Goal: Communication & Community: Share content

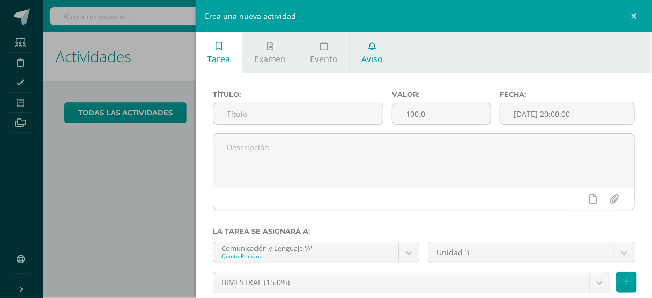
click at [371, 46] on icon at bounding box center [373, 46] width 8 height 9
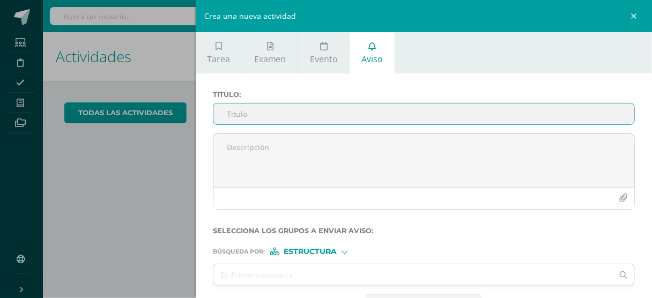
click at [306, 114] on input "Titulo :" at bounding box center [424, 114] width 421 height 21
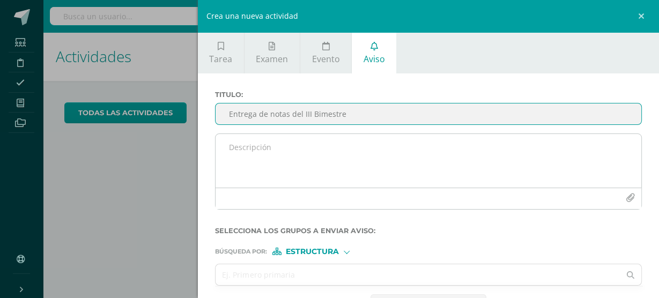
type input "Entrega de notas del III Bimestre"
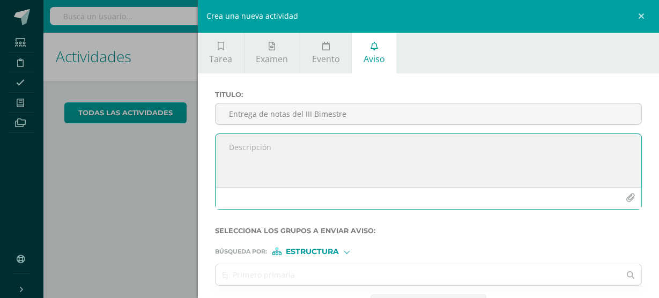
click at [251, 135] on textarea at bounding box center [429, 161] width 426 height 54
click at [236, 143] on textarea "estimados" at bounding box center [429, 161] width 426 height 54
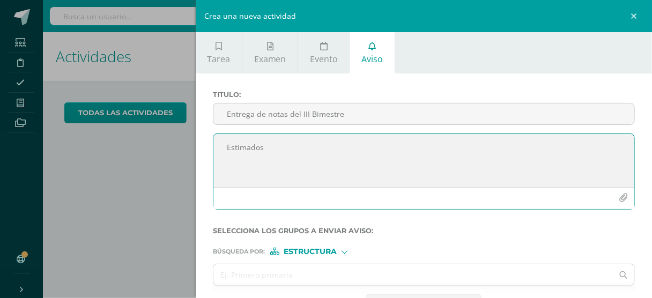
click at [270, 141] on textarea "Estimados" at bounding box center [424, 161] width 421 height 54
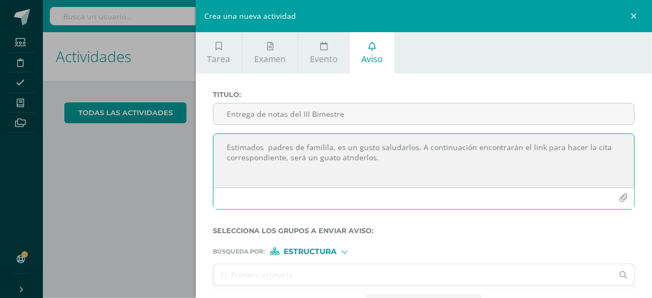
click at [324, 152] on textarea "Estimados padres de familila, es un gusto saludarlos. A continuación encontrará…" at bounding box center [424, 161] width 421 height 54
click at [339, 150] on textarea "Estimados padres de familila, es un gusto saludarlos. A continuación encontrará…" at bounding box center [424, 161] width 421 height 54
click at [378, 150] on textarea "Estimados padres de familila, es un gusto saludarlos. A continuación encontrará…" at bounding box center [424, 161] width 421 height 54
paste textarea "[URL][DOMAIN_NAME]"
click at [231, 170] on textarea "Estimados padres de familila, es un gusto saludarlos. A continuación encontrará…" at bounding box center [424, 161] width 421 height 54
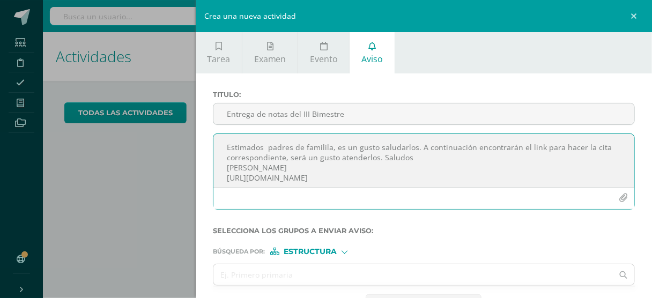
click at [402, 166] on textarea "Estimados padres de familila, es un gusto saludarlos. A continuación encontrará…" at bounding box center [424, 161] width 421 height 54
paste textarea "[URL][DOMAIN_NAME]"
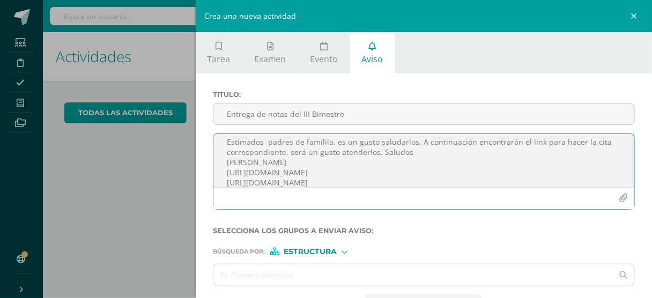
scroll to position [7, 0]
drag, startPoint x: 401, startPoint y: 167, endPoint x: 227, endPoint y: 162, distance: 173.9
click at [227, 162] on textarea "Estimados padres de familila, es un gusto saludarlos. A continuación encontrará…" at bounding box center [424, 161] width 421 height 54
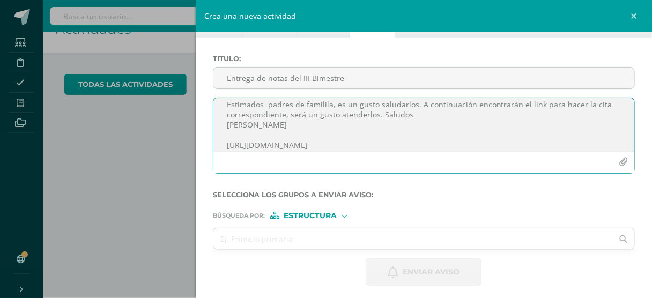
scroll to position [43, 0]
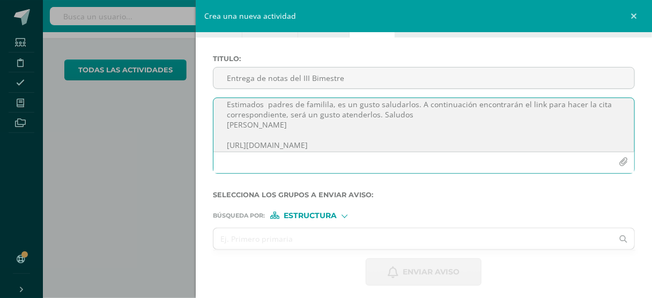
type textarea "Estimados padres de familila, es un gusto saludarlos. A continuación encontrará…"
click at [342, 212] on div at bounding box center [345, 215] width 6 height 6
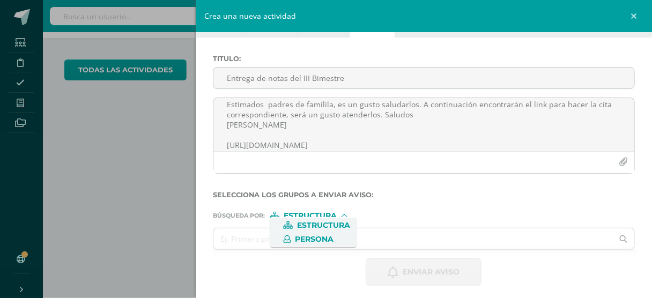
click at [319, 239] on span "Persona" at bounding box center [315, 240] width 39 height 6
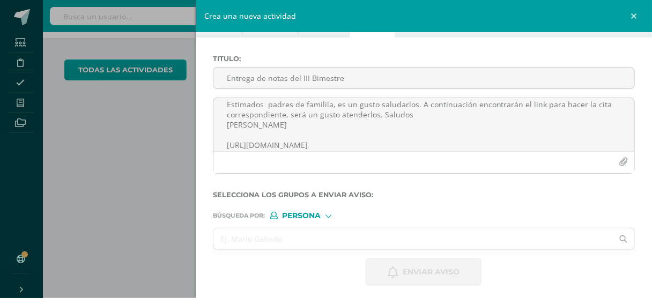
click at [318, 236] on input "text" at bounding box center [414, 239] width 400 height 21
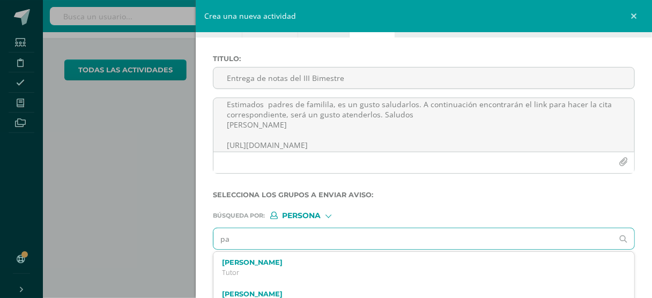
type input "p"
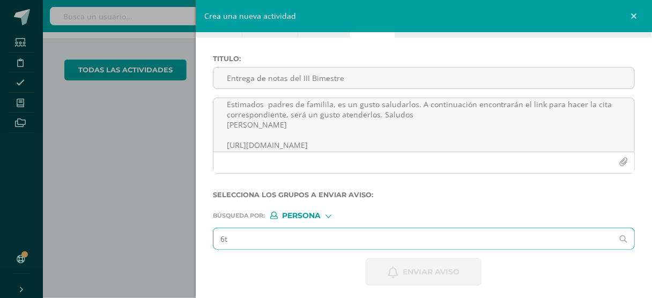
type input "6"
type input "6to. B padres de familia"
click at [615, 236] on icon at bounding box center [623, 240] width 21 height 8
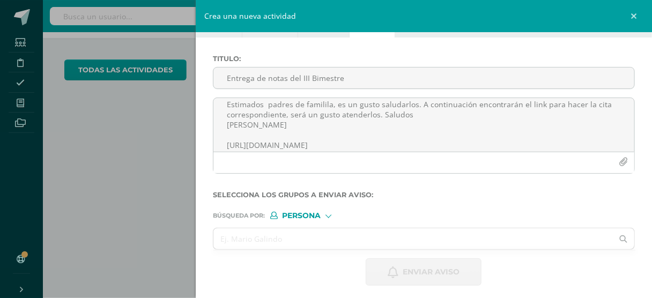
click at [326, 212] on div at bounding box center [329, 215] width 6 height 6
click at [322, 238] on span "Persona" at bounding box center [315, 240] width 39 height 6
click at [523, 233] on input "text" at bounding box center [414, 239] width 400 height 21
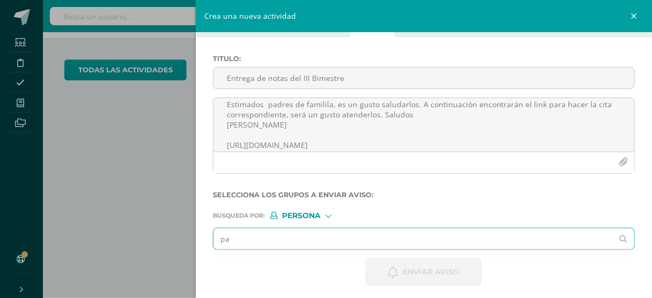
type input "p"
type input "6"
click at [237, 233] on input "6to.primaria B" at bounding box center [414, 239] width 400 height 21
type input "6to Primaria B"
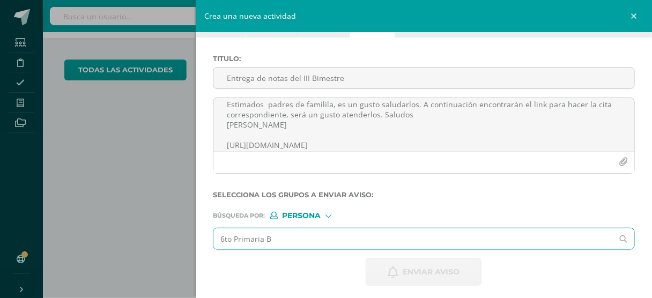
click at [620, 236] on icon at bounding box center [624, 240] width 8 height 8
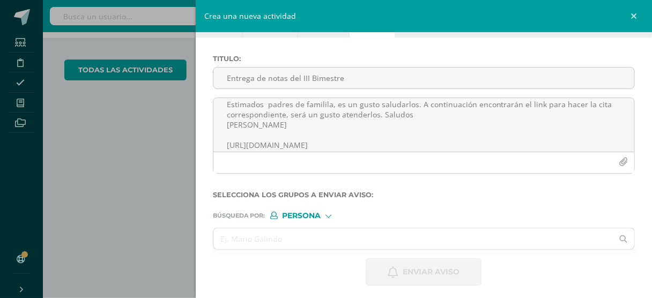
click at [326, 215] on form "Titulo : Entrega de notas del III Bimestre Estimados padres de familila, es un …" at bounding box center [424, 170] width 422 height 231
click at [326, 212] on div at bounding box center [329, 215] width 6 height 6
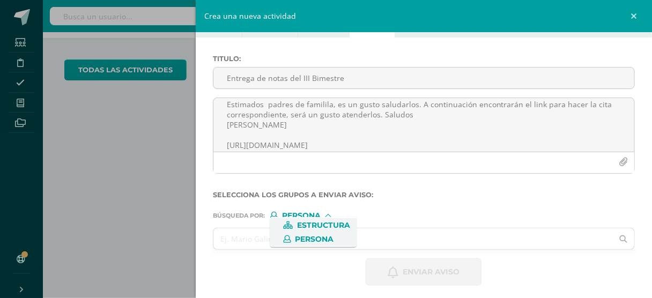
click at [322, 225] on span "Estructura" at bounding box center [323, 226] width 53 height 6
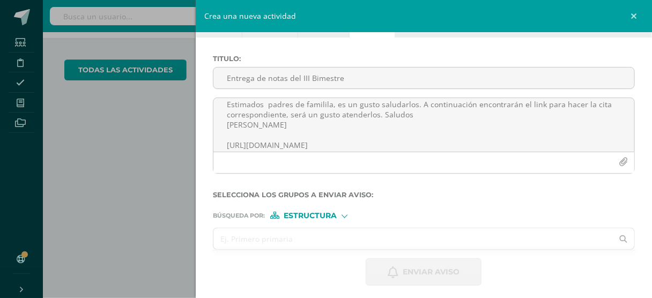
click at [319, 234] on input "text" at bounding box center [414, 239] width 400 height 21
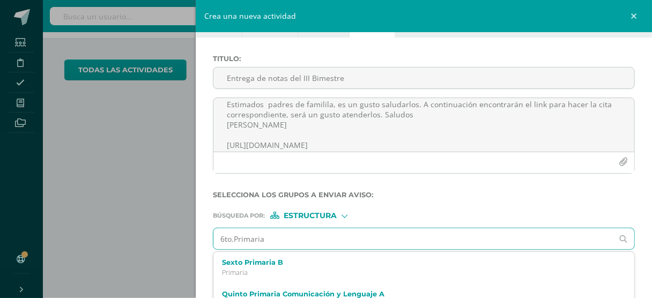
type input "6to.Primaria B"
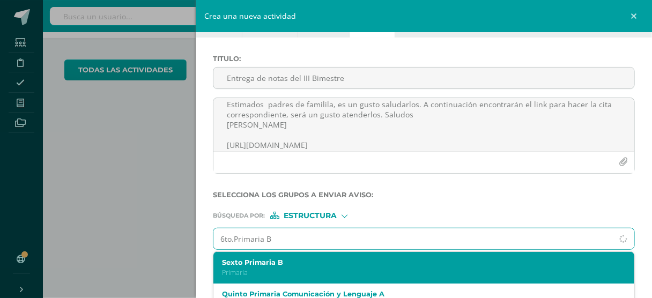
click at [300, 268] on p "Primaria" at bounding box center [415, 272] width 386 height 9
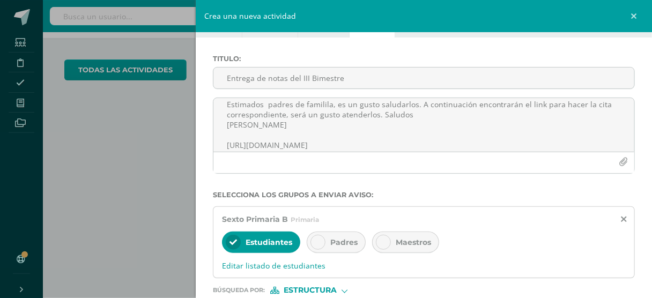
click at [311, 237] on div at bounding box center [318, 242] width 15 height 15
click at [237, 235] on div at bounding box center [233, 242] width 15 height 15
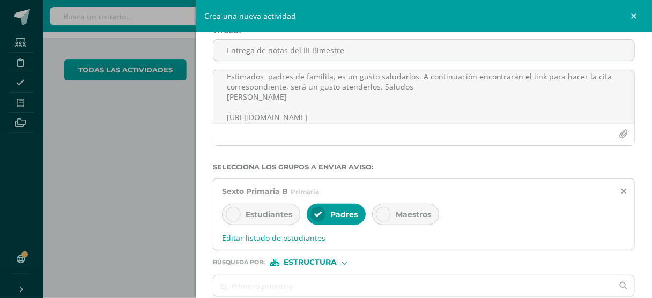
scroll to position [79, 0]
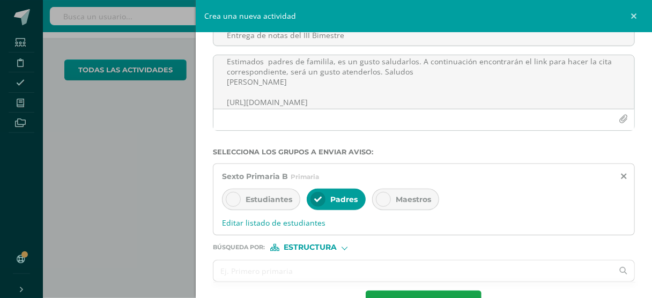
click at [344, 244] on div at bounding box center [345, 247] width 6 height 6
click at [325, 266] on span "Persona" at bounding box center [315, 268] width 39 height 6
click at [314, 265] on input "text" at bounding box center [414, 271] width 400 height 21
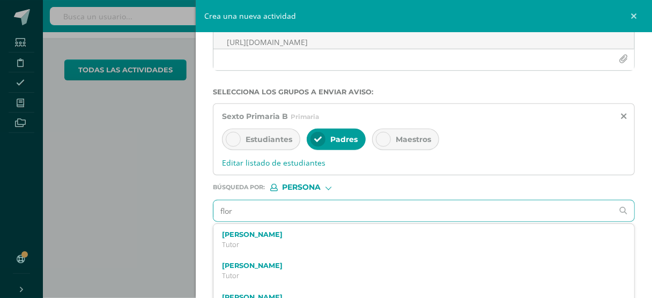
scroll to position [150, 0]
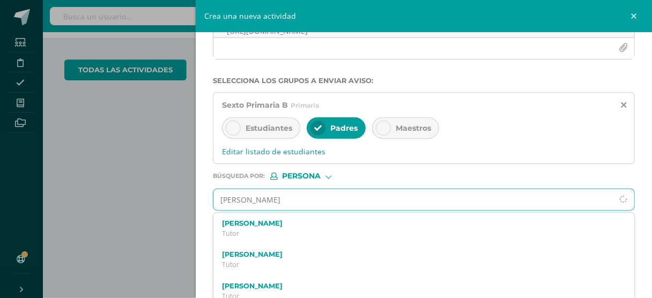
type input "[PERSON_NAME]"
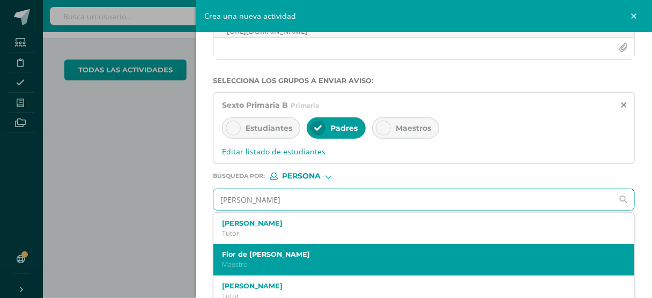
click at [277, 260] on p "Maestro" at bounding box center [415, 264] width 386 height 9
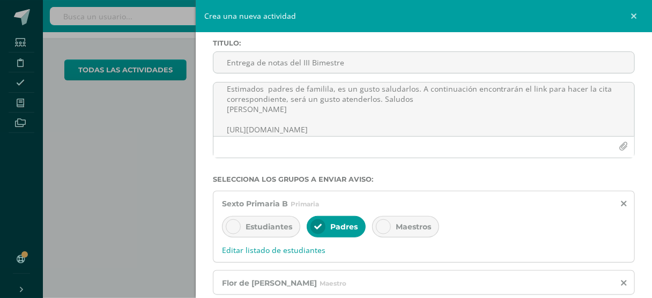
scroll to position [10, 0]
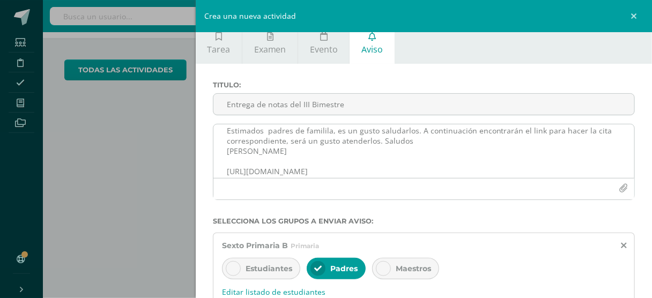
click at [285, 135] on textarea "Estimados padres de familila, es un gusto saludarlos. A continuación encontrará…" at bounding box center [424, 151] width 421 height 54
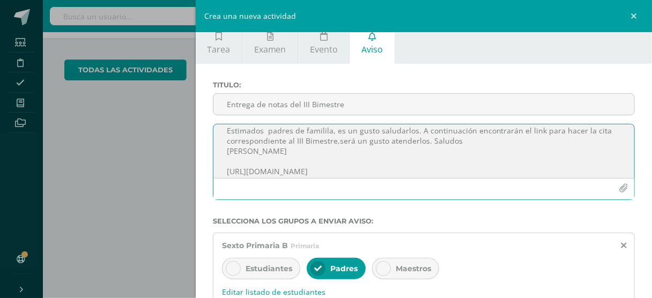
click at [417, 136] on textarea "Estimados padres de familila, es un gusto saludarlos. A continuación encontrará…" at bounding box center [424, 151] width 421 height 54
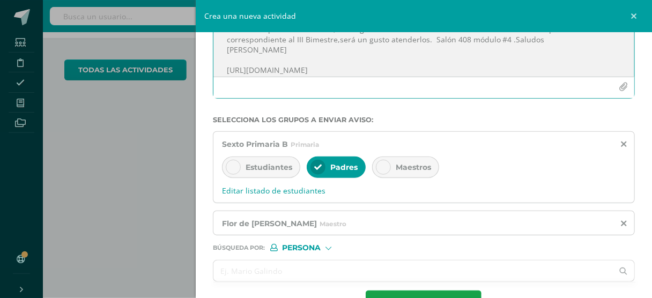
scroll to position [138, 0]
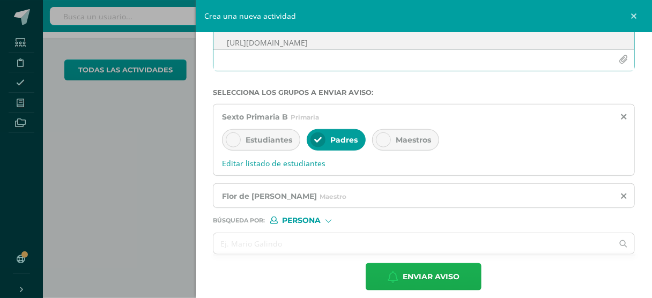
type textarea "Estimados padres de familila, es un gusto saludarlos. A continuación encontrará…"
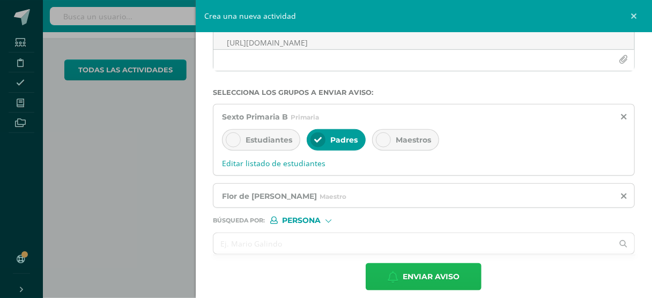
click at [428, 265] on span "Enviar aviso" at bounding box center [431, 277] width 57 height 26
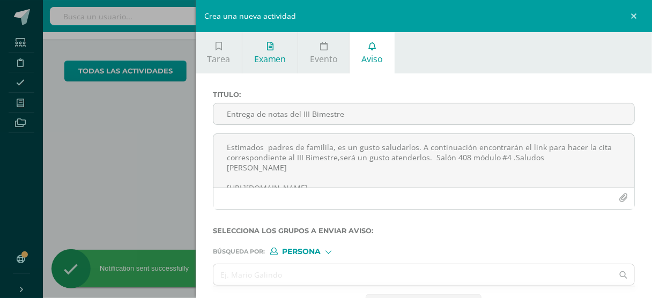
scroll to position [0, 0]
